Goal: Communication & Community: Answer question/provide support

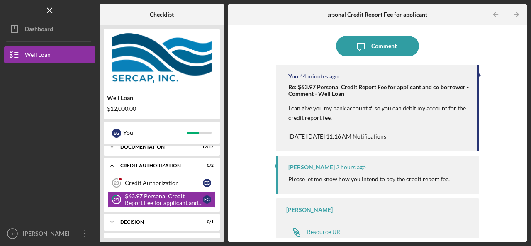
scroll to position [8, 0]
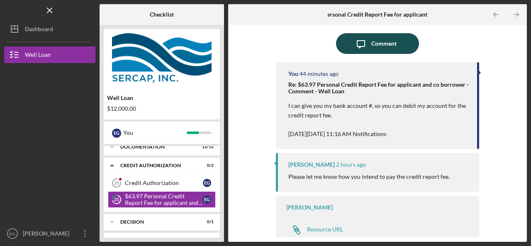
click at [367, 44] on icon "Icon/Message" at bounding box center [361, 43] width 21 height 21
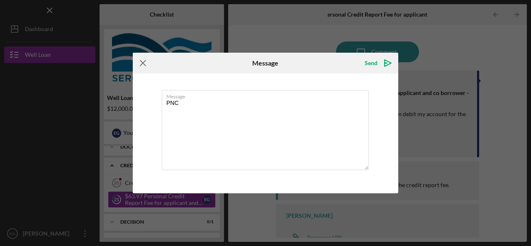
type textarea "PNC"
click at [144, 65] on line at bounding box center [142, 63] width 5 height 5
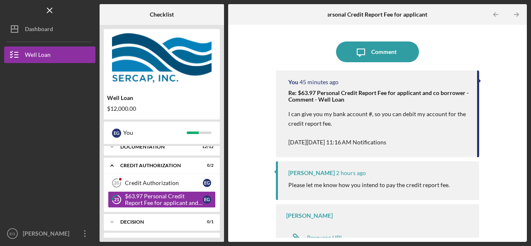
scroll to position [8, 0]
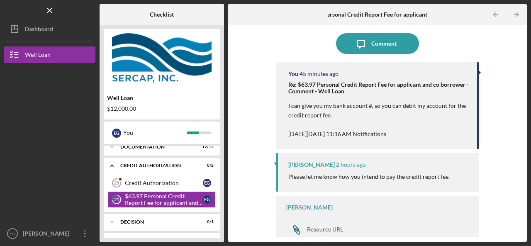
click at [328, 230] on div "Resource URL" at bounding box center [325, 229] width 36 height 7
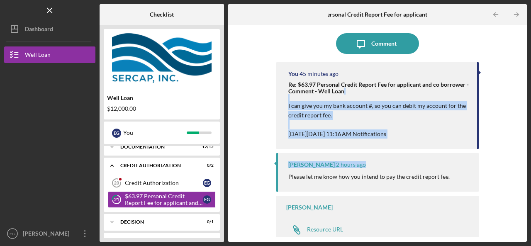
drag, startPoint x: 520, startPoint y: 96, endPoint x: 522, endPoint y: 165, distance: 69.0
click at [522, 165] on div "Icon/Message Comment You 45 minutes ago Re: $63.97 Personal Credit Report Fee f…" at bounding box center [377, 133] width 291 height 209
click at [495, 146] on div "Icon/Message Comment You 45 minutes ago Re: $63.97 Personal Credit Report Fee f…" at bounding box center [377, 133] width 291 height 209
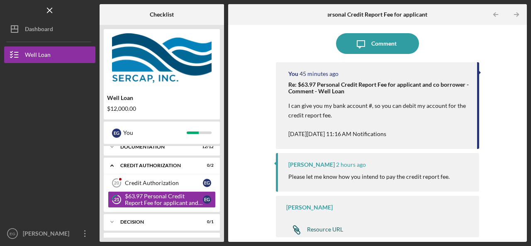
click at [319, 229] on div "Resource URL" at bounding box center [325, 229] width 36 height 7
click at [327, 229] on div "Resource URL" at bounding box center [325, 229] width 36 height 7
click at [328, 229] on div "Resource URL" at bounding box center [325, 229] width 36 height 7
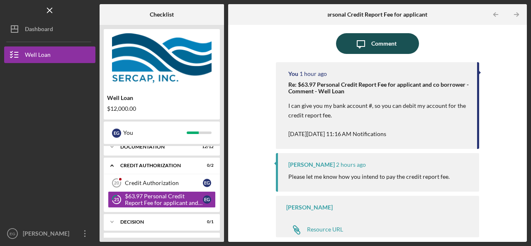
click at [372, 43] on div "Comment" at bounding box center [384, 43] width 25 height 21
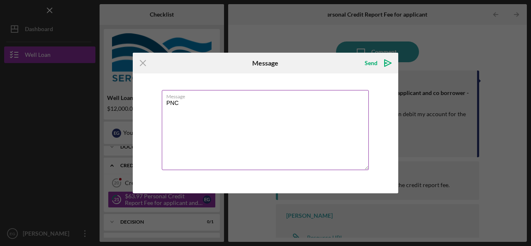
click at [237, 104] on textarea "PNC" at bounding box center [265, 130] width 207 height 80
type textarea "P"
drag, startPoint x: 308, startPoint y: 109, endPoint x: 296, endPoint y: 108, distance: 11.7
click at [296, 108] on textarea "I paid the fee online using the Resource URL." at bounding box center [265, 130] width 207 height 80
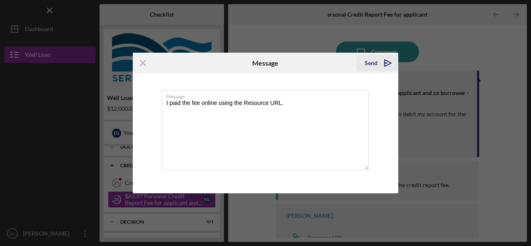
type textarea "I paid the fee online using the Resource URL."
click at [376, 64] on div "Send" at bounding box center [371, 63] width 13 height 17
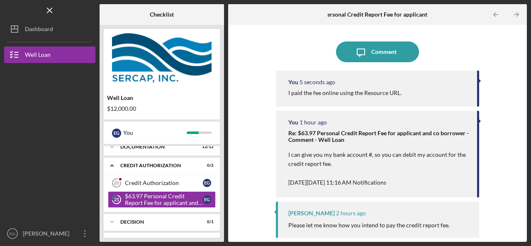
click at [524, 64] on div "Icon/Message Comment You 5 seconds ago I paid the fee online using the Resource…" at bounding box center [377, 133] width 299 height 217
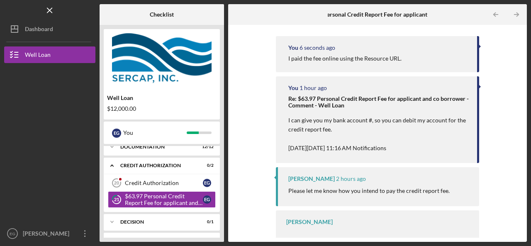
scroll to position [49, 0]
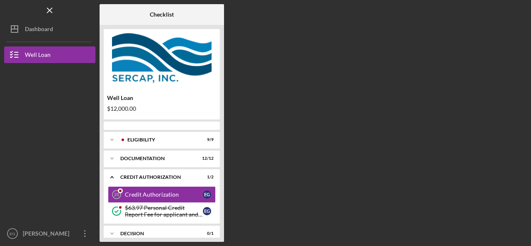
scroll to position [9, 0]
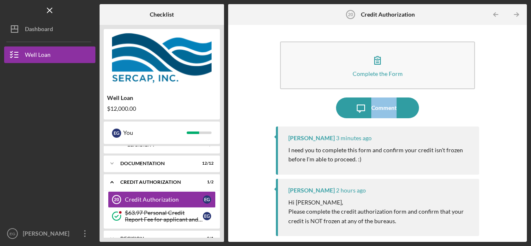
drag, startPoint x: 520, startPoint y: 94, endPoint x: 521, endPoint y: 110, distance: 16.3
click at [521, 110] on div "Complete the Form Form Icon/Message Comment [PERSON_NAME] 3 minutes ago I need …" at bounding box center [377, 133] width 291 height 209
click at [488, 105] on div "Complete the Form Form Icon/Message Comment [PERSON_NAME] 3 minutes ago I need …" at bounding box center [377, 133] width 291 height 209
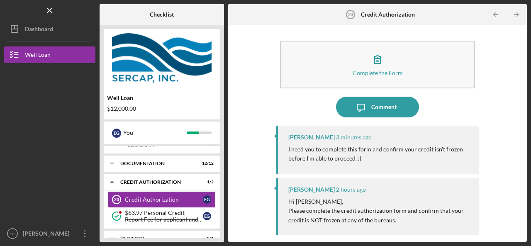
scroll to position [0, 0]
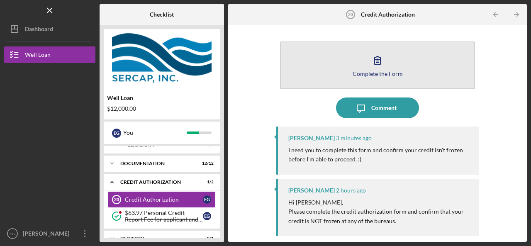
click at [378, 69] on button "Complete the Form Form" at bounding box center [377, 66] width 195 height 48
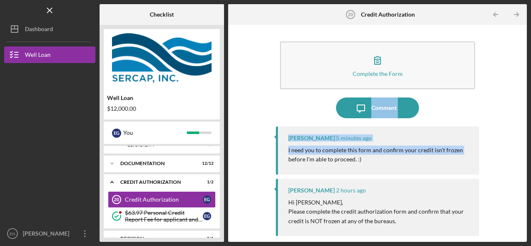
drag, startPoint x: 520, startPoint y: 92, endPoint x: 523, endPoint y: 150, distance: 58.6
click at [523, 151] on div "Complete the Form Form Icon/Message Comment [PERSON_NAME] 5 minutes ago I need …" at bounding box center [377, 133] width 299 height 217
click at [515, 138] on div "Complete the Form Form Icon/Message Comment [PERSON_NAME] 5 minutes ago I need …" at bounding box center [377, 133] width 291 height 209
